Goal: Information Seeking & Learning: Learn about a topic

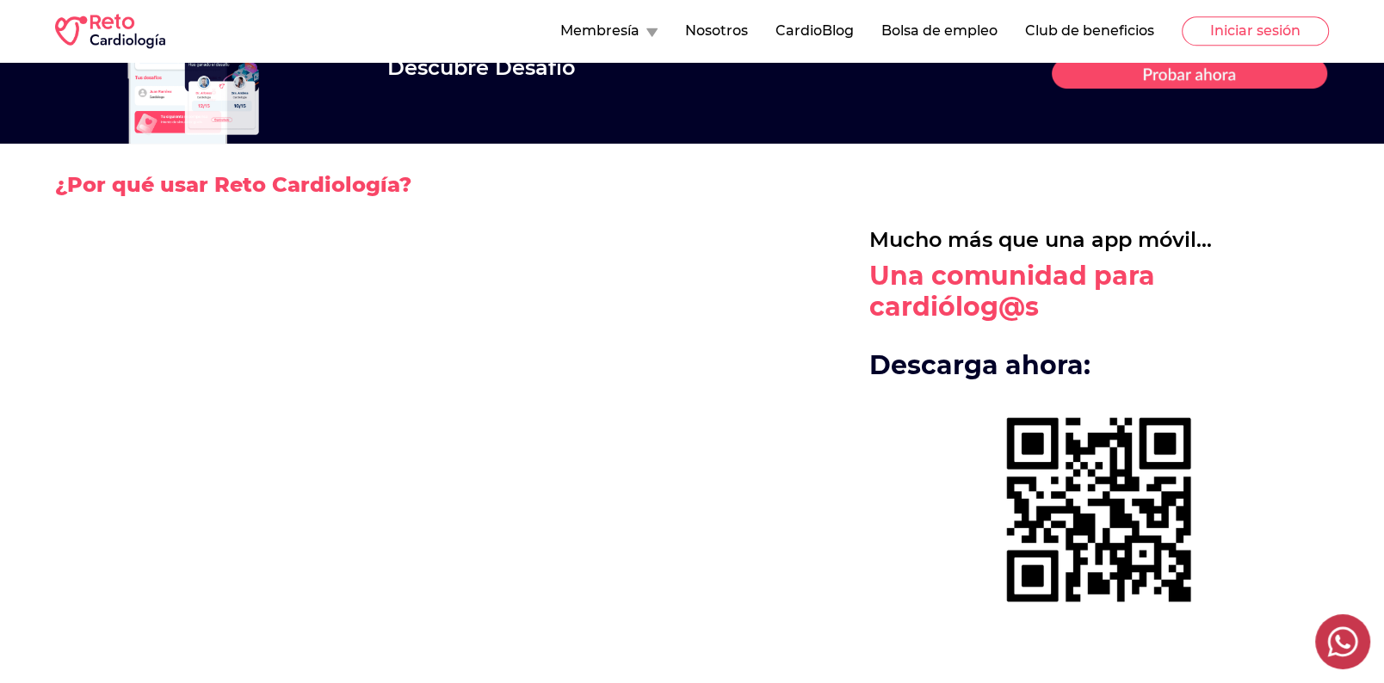
scroll to position [2403, 0]
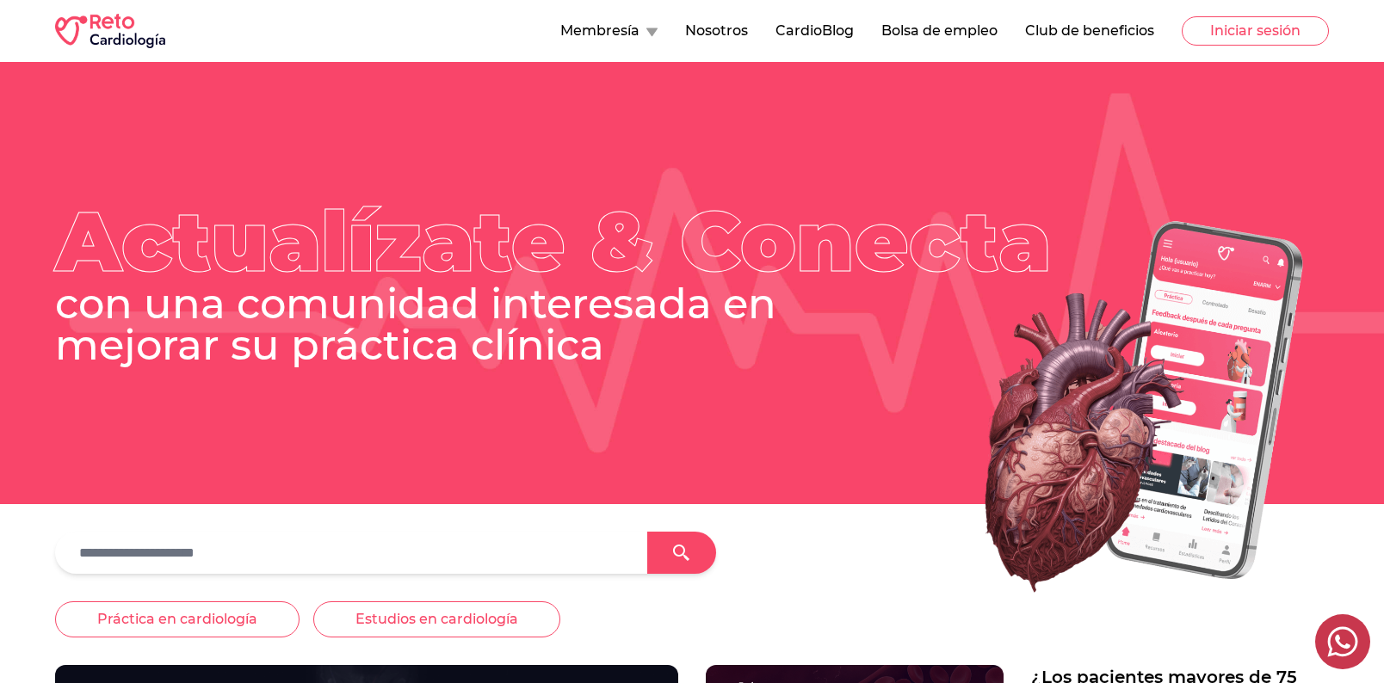
scroll to position [2403, 0]
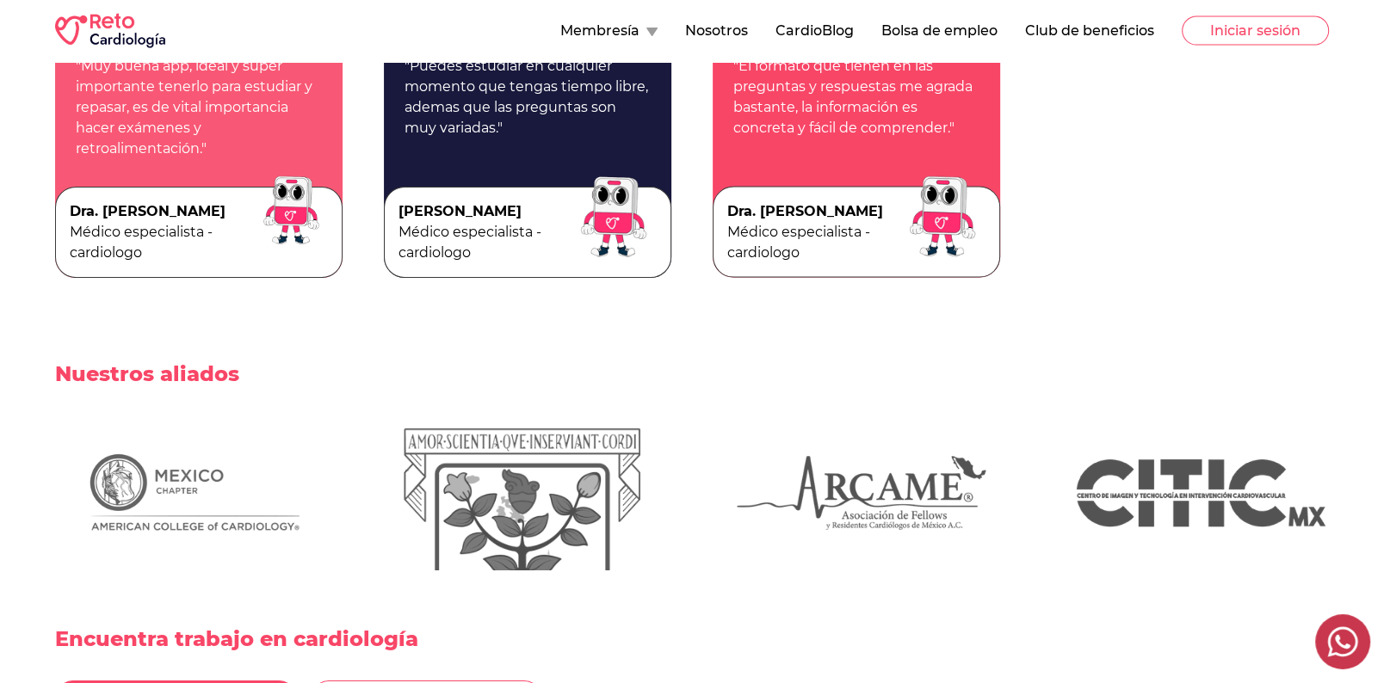
scroll to position [3586, 0]
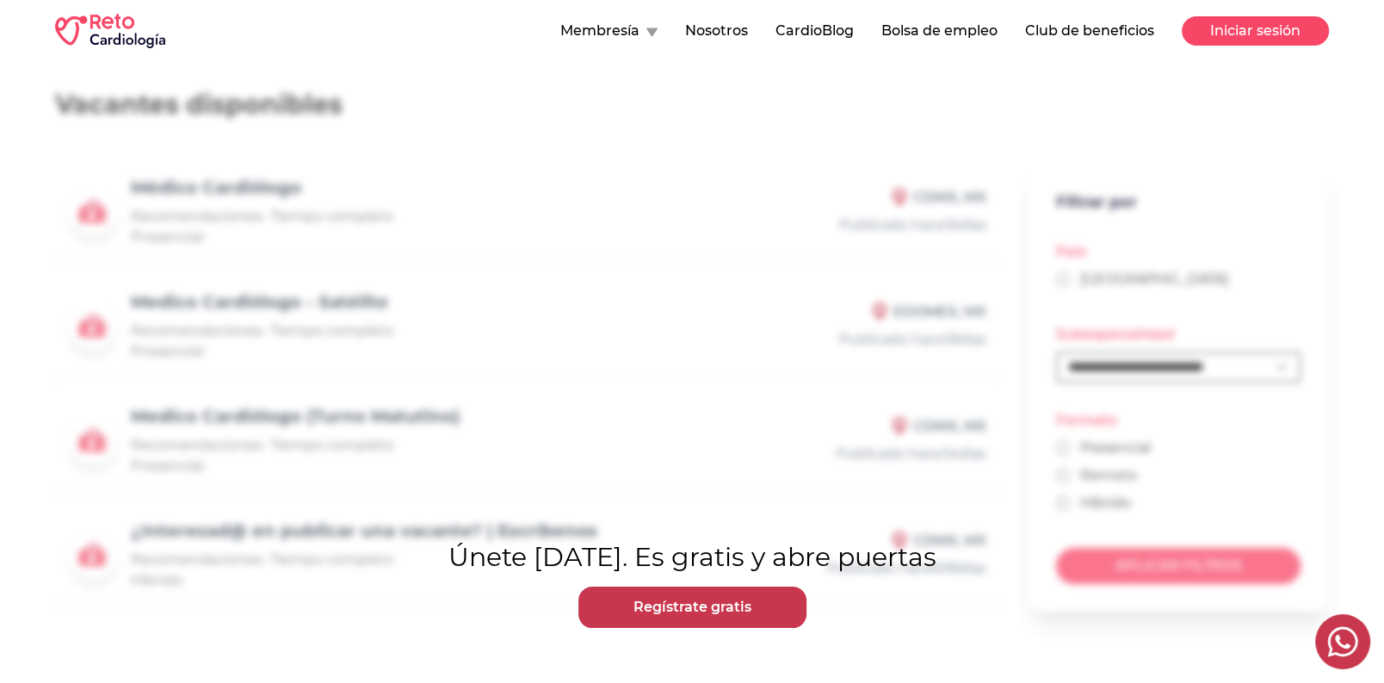
click at [1236, 39] on button "Iniciar sesión" at bounding box center [1255, 30] width 147 height 29
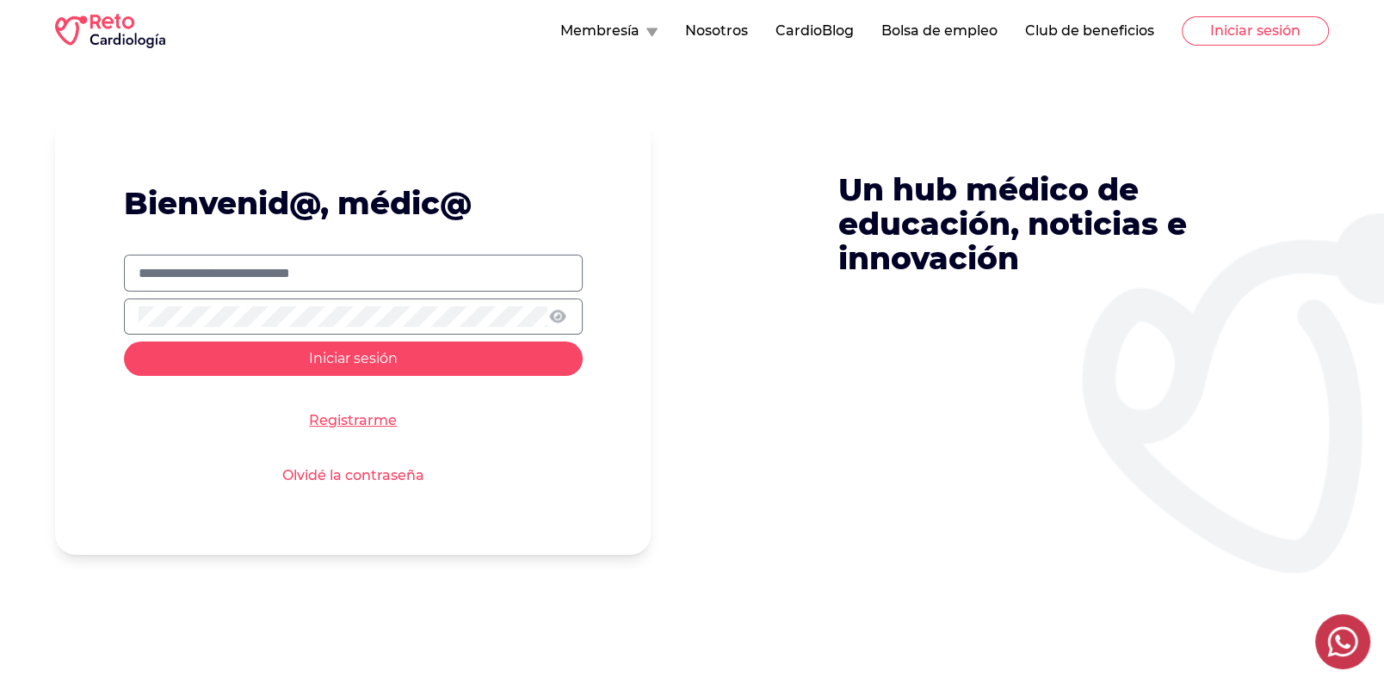
click at [352, 263] on input "text" at bounding box center [353, 273] width 429 height 21
type input "**********"
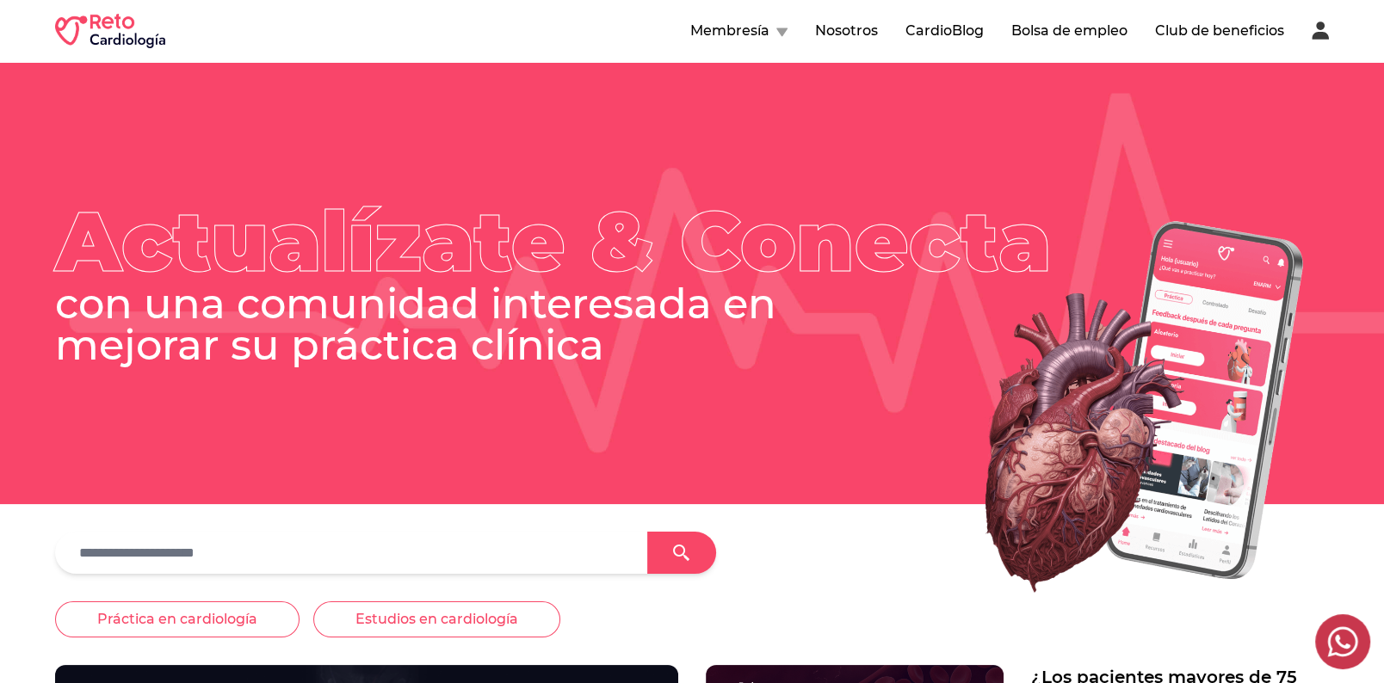
click at [1109, 40] on button "Bolsa de empleo" at bounding box center [1069, 31] width 116 height 21
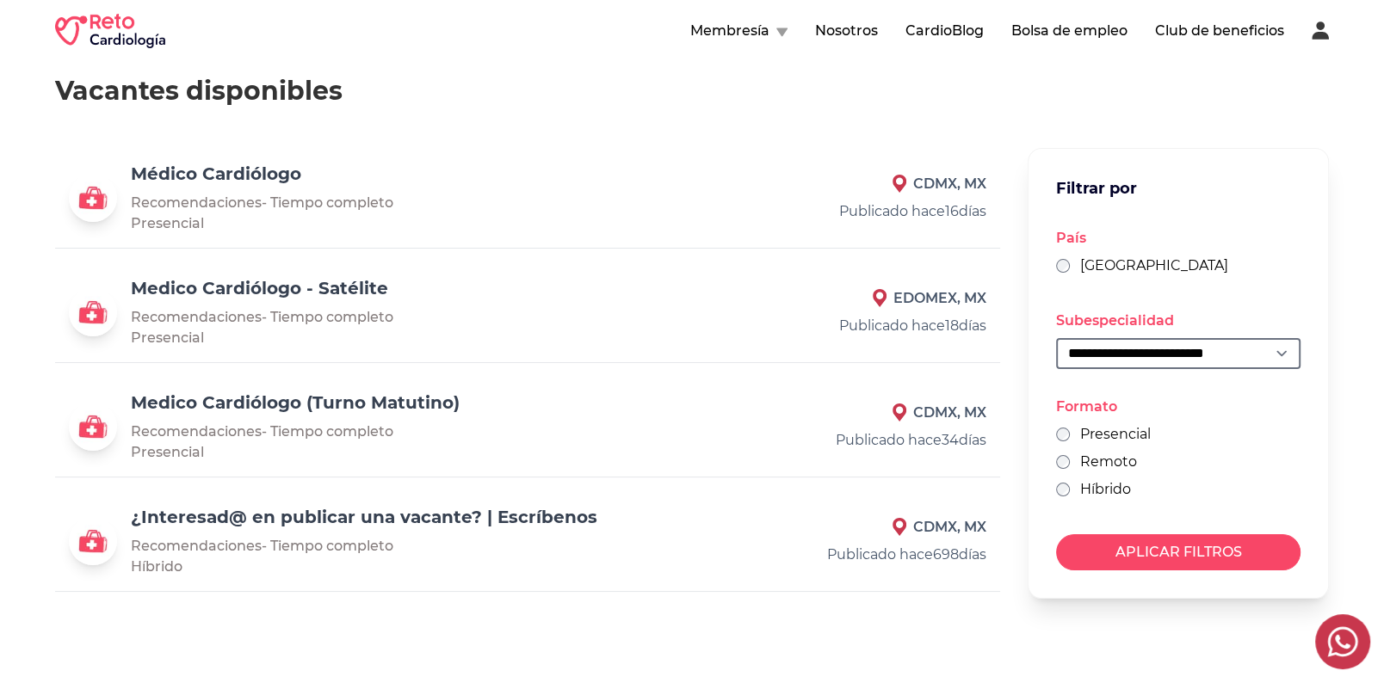
scroll to position [12, 0]
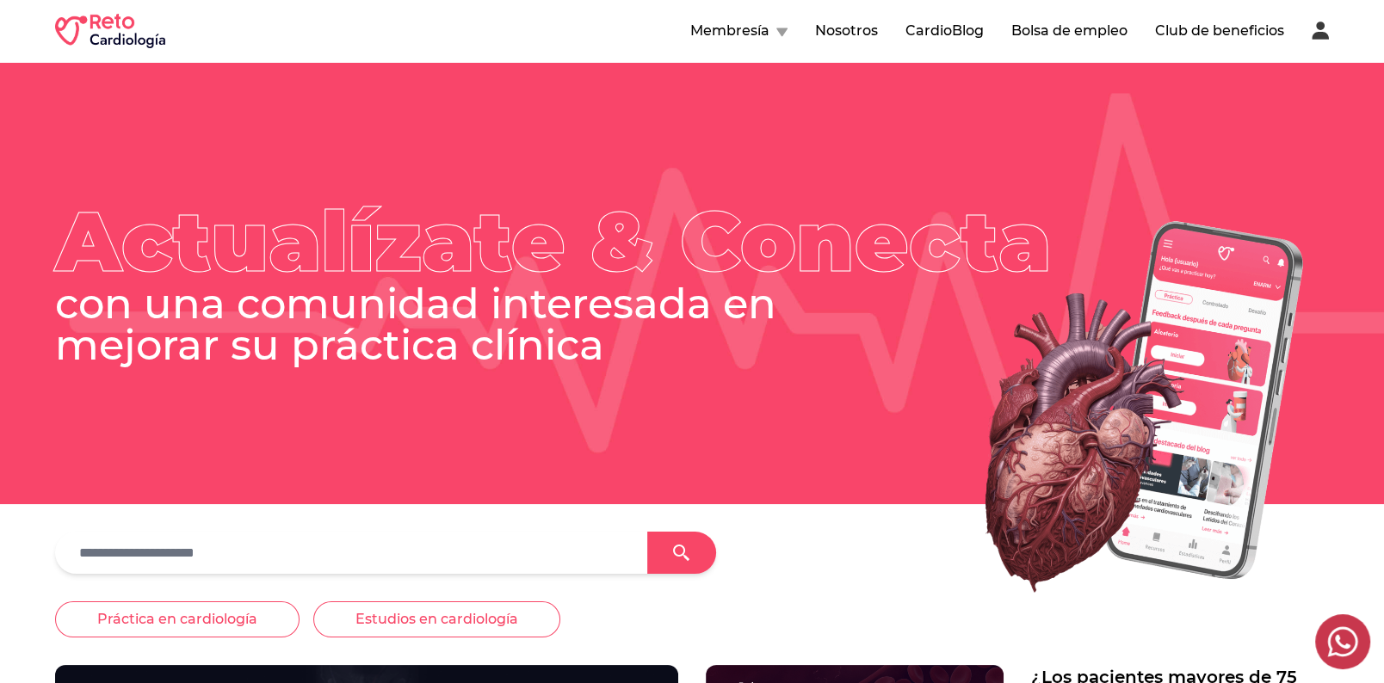
click at [311, 540] on input "text" at bounding box center [351, 553] width 565 height 28
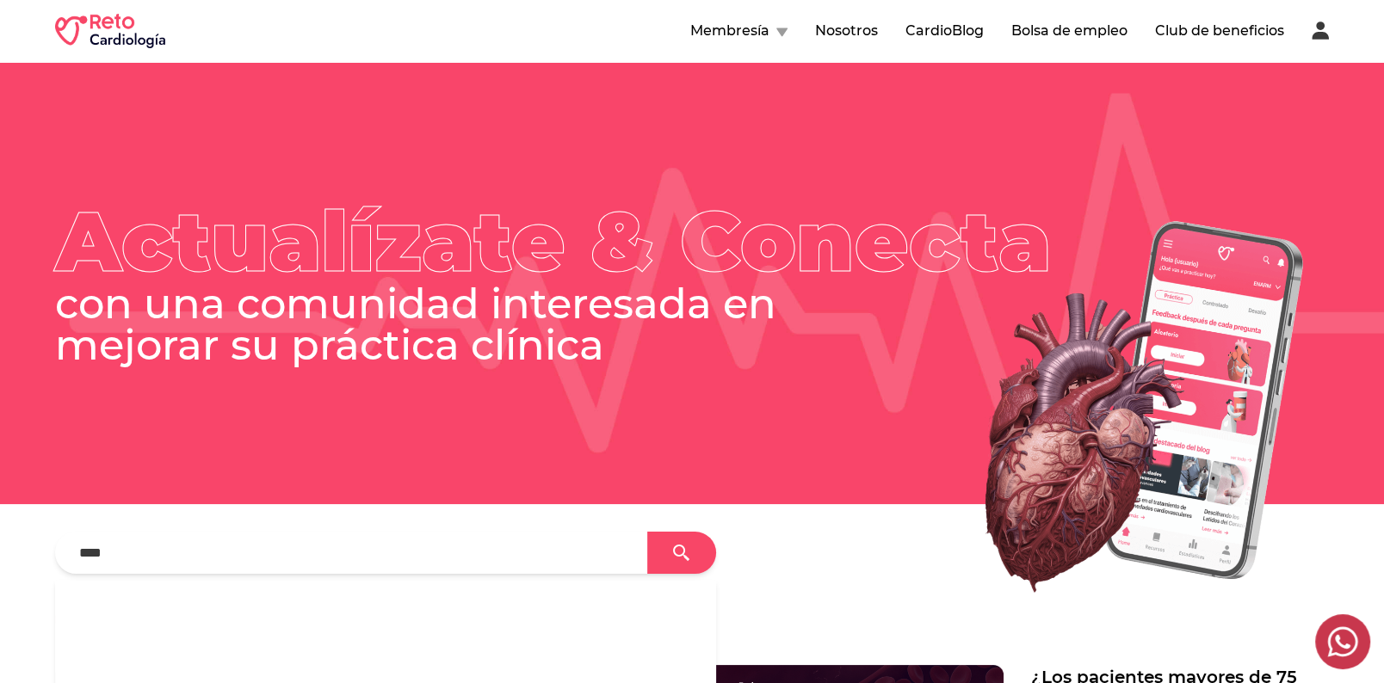
type input "****"
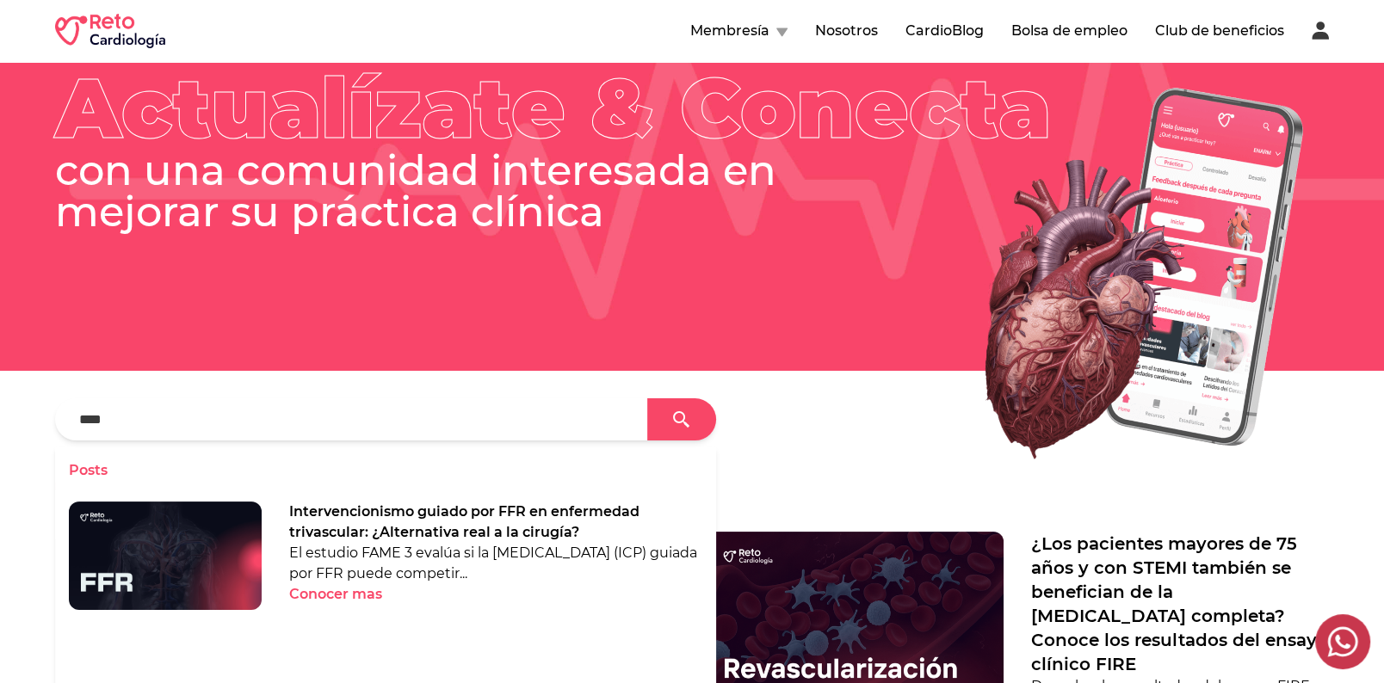
scroll to position [141, 0]
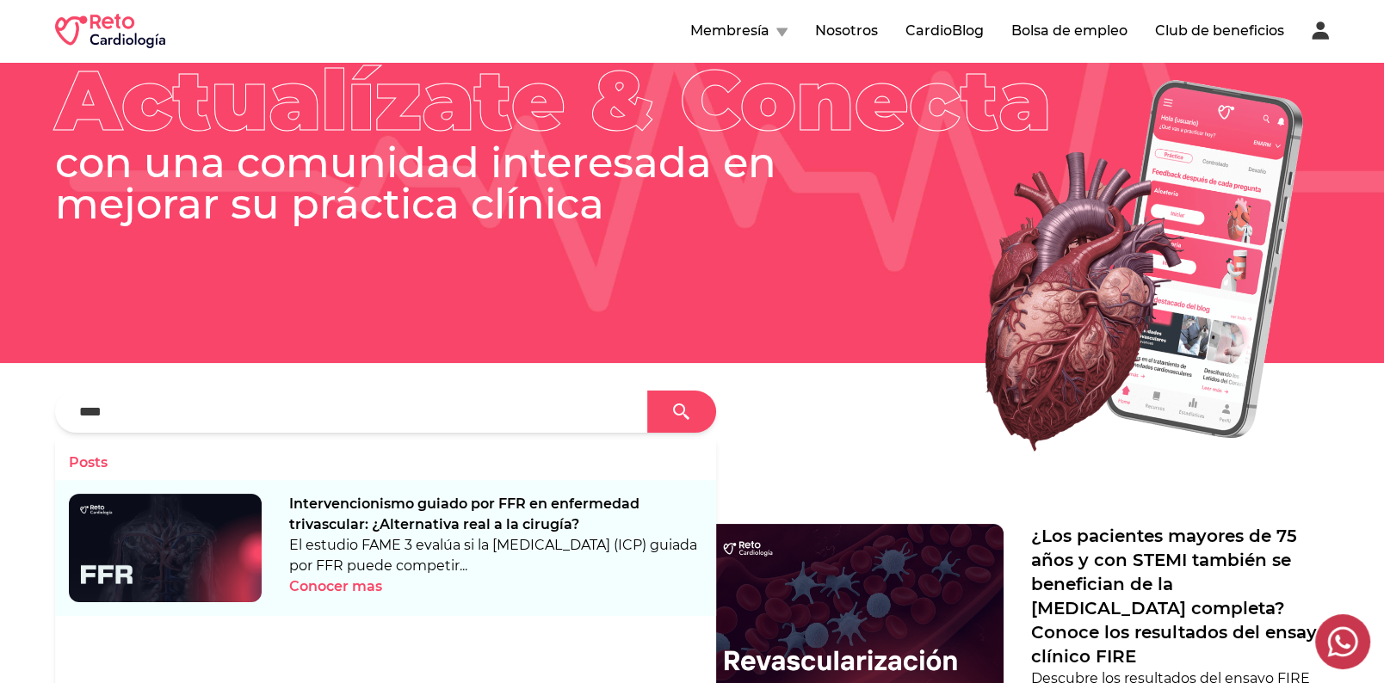
click at [451, 541] on p "El estudio FAME 3 evalúa si la [MEDICAL_DATA] (ICP) guiada por FFR puede compet…" at bounding box center [495, 555] width 413 height 41
